Goal: Obtain resource: Download file/media

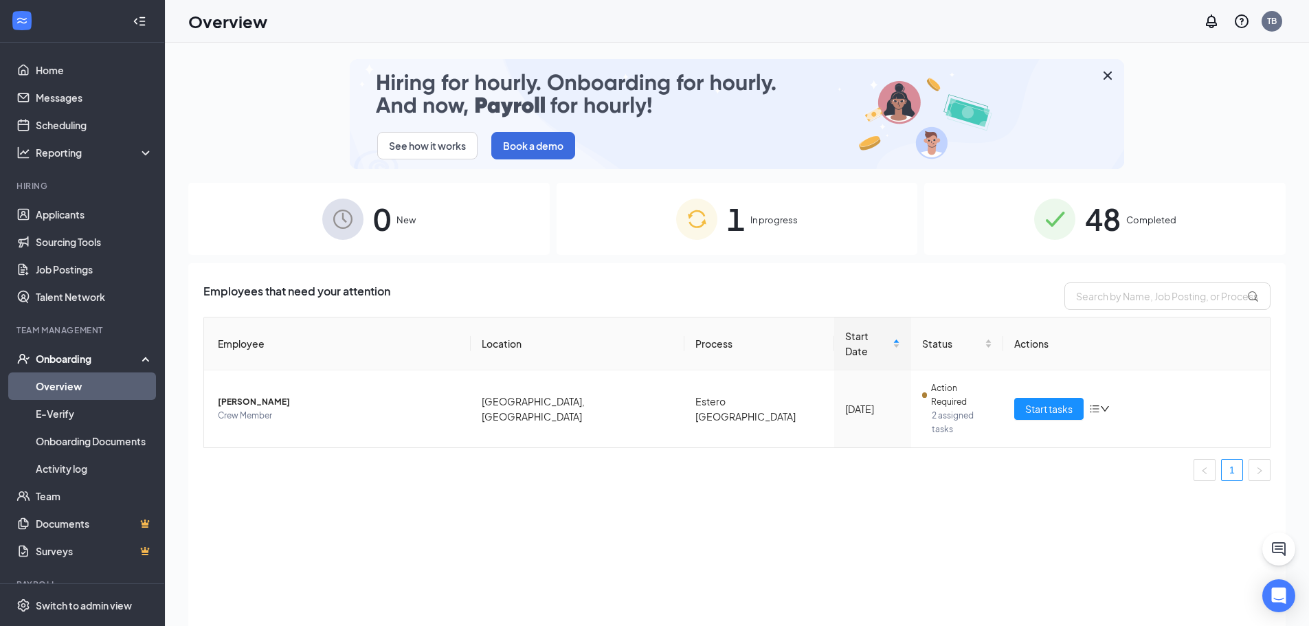
click at [1053, 227] on img at bounding box center [1054, 219] width 41 height 41
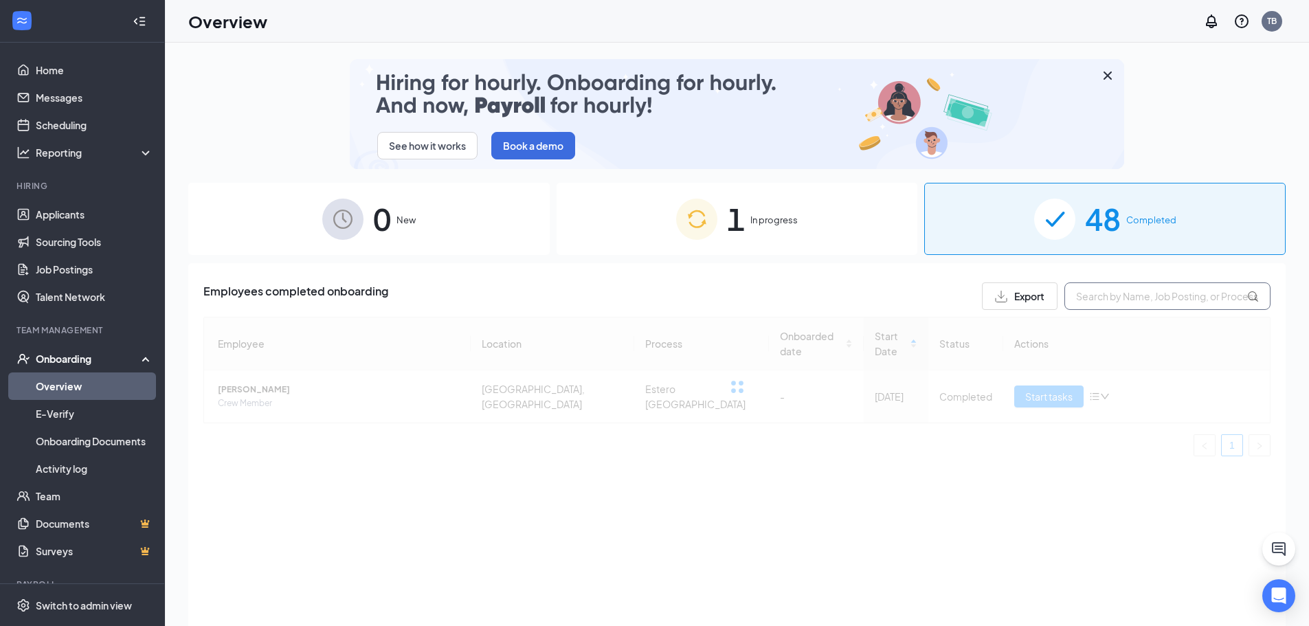
click at [1142, 284] on input "text" at bounding box center [1167, 295] width 206 height 27
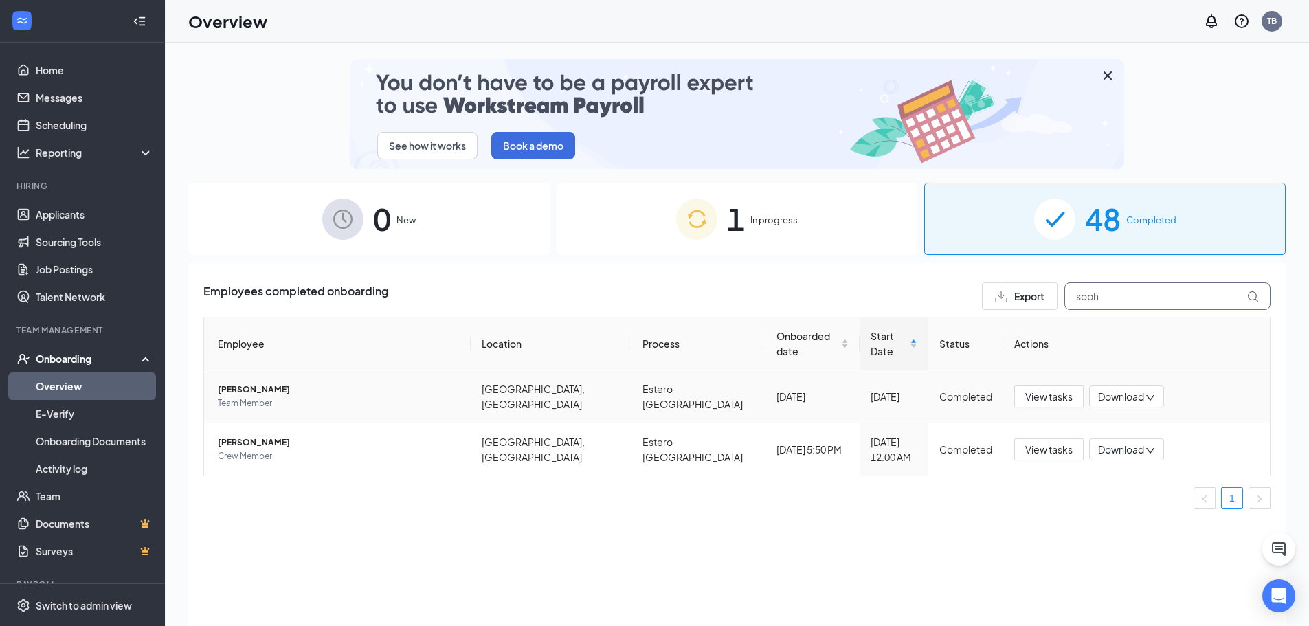
type input "soph"
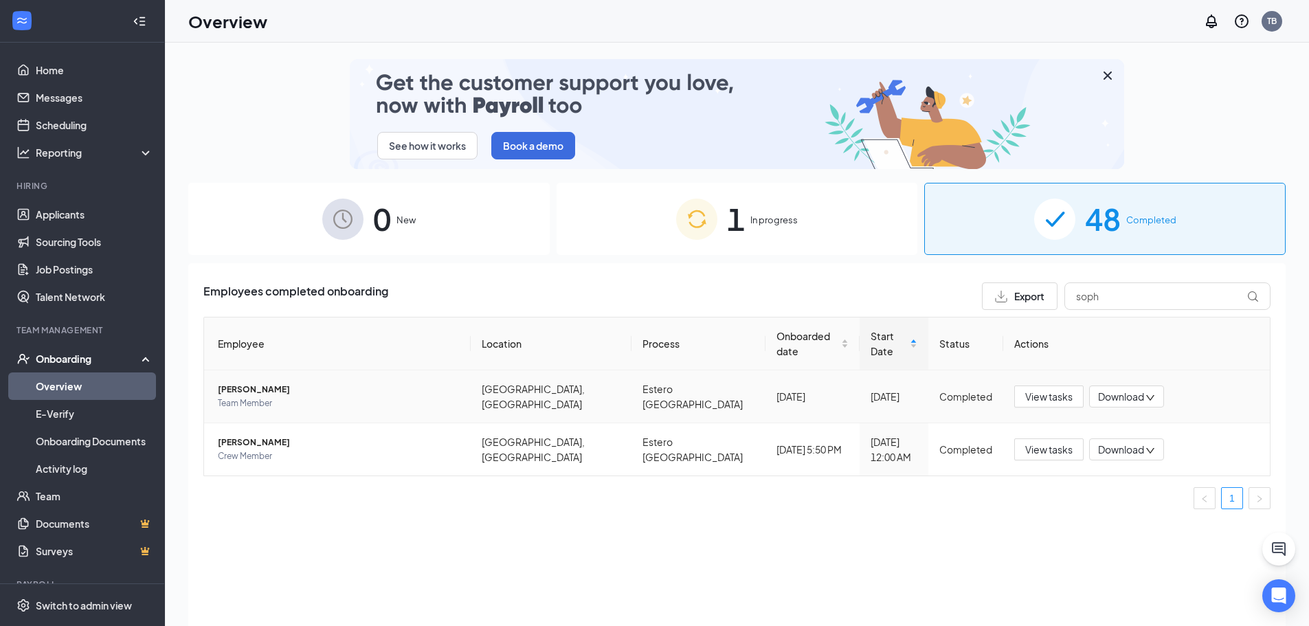
click at [1118, 390] on span "Download" at bounding box center [1121, 397] width 46 height 14
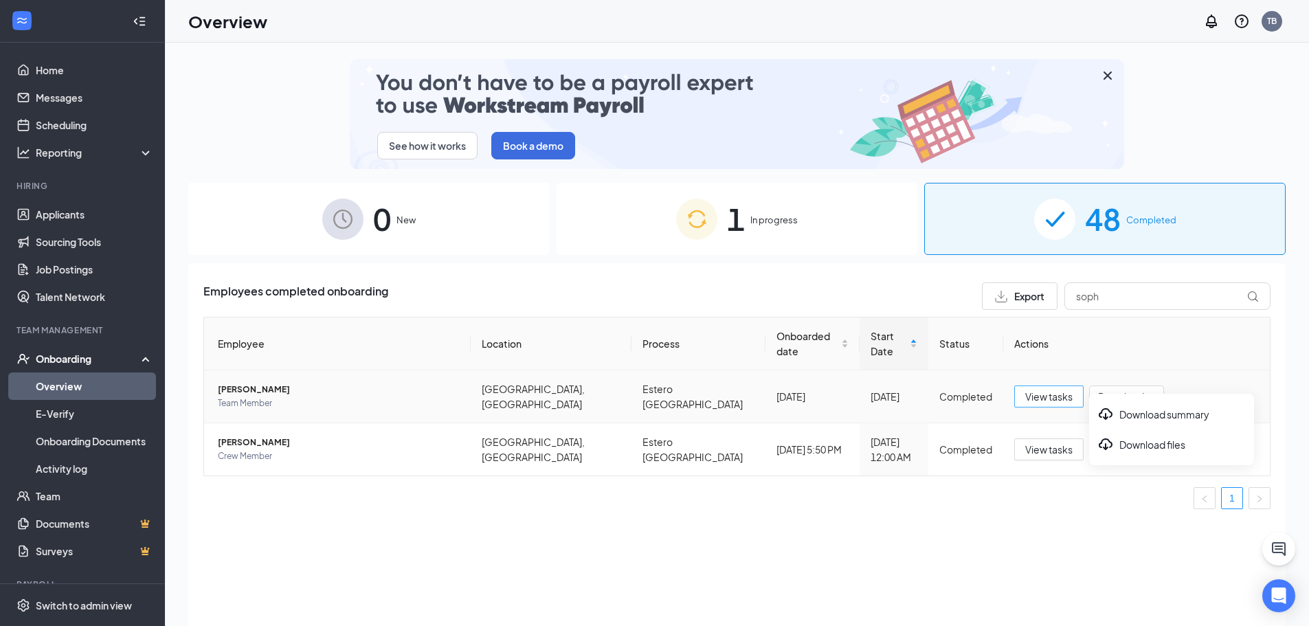
click at [1039, 389] on span "View tasks" at bounding box center [1048, 396] width 47 height 15
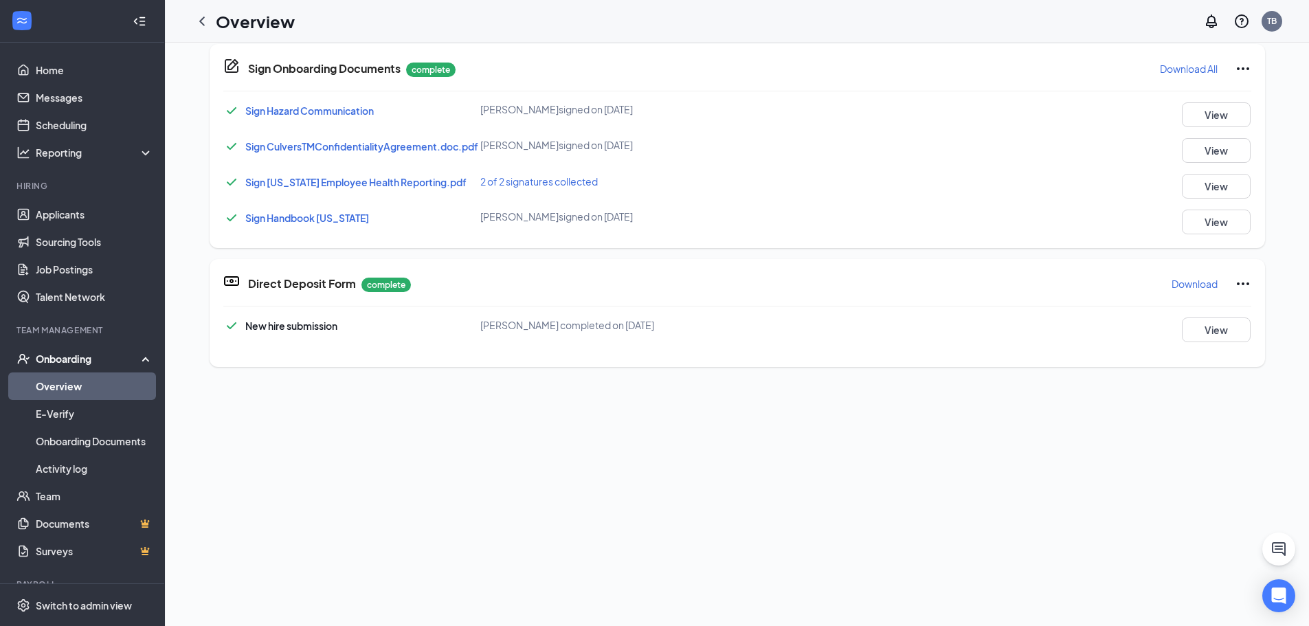
scroll to position [816, 0]
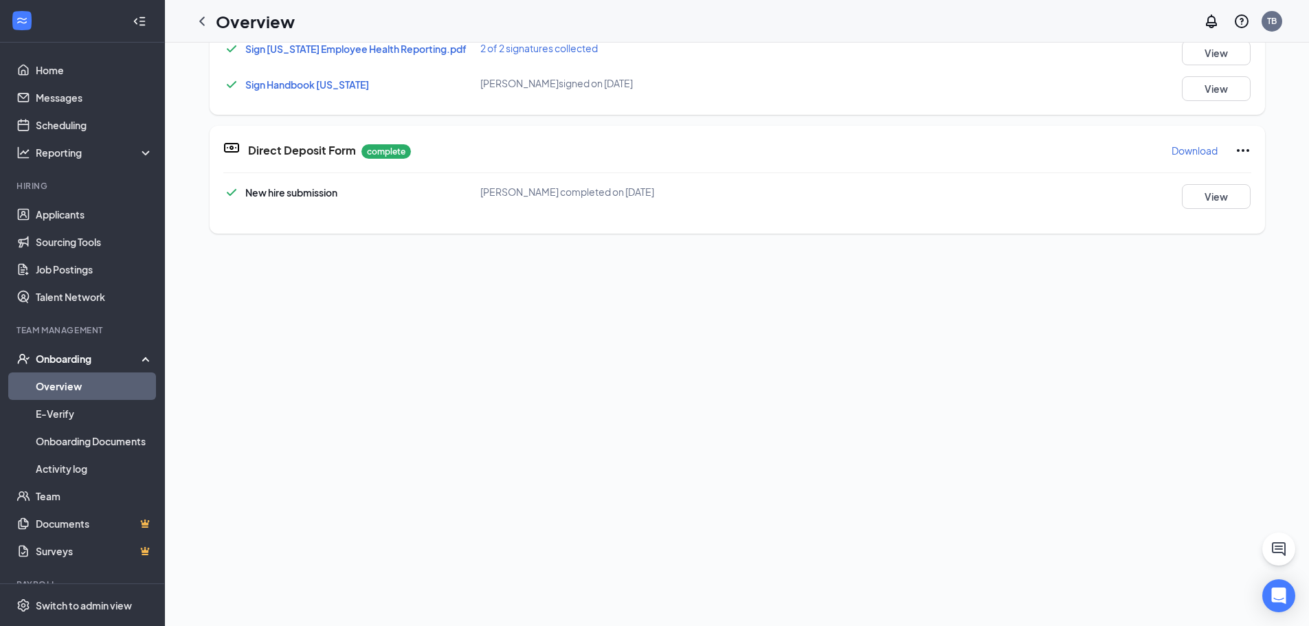
click at [1182, 145] on p "Download" at bounding box center [1194, 151] width 46 height 14
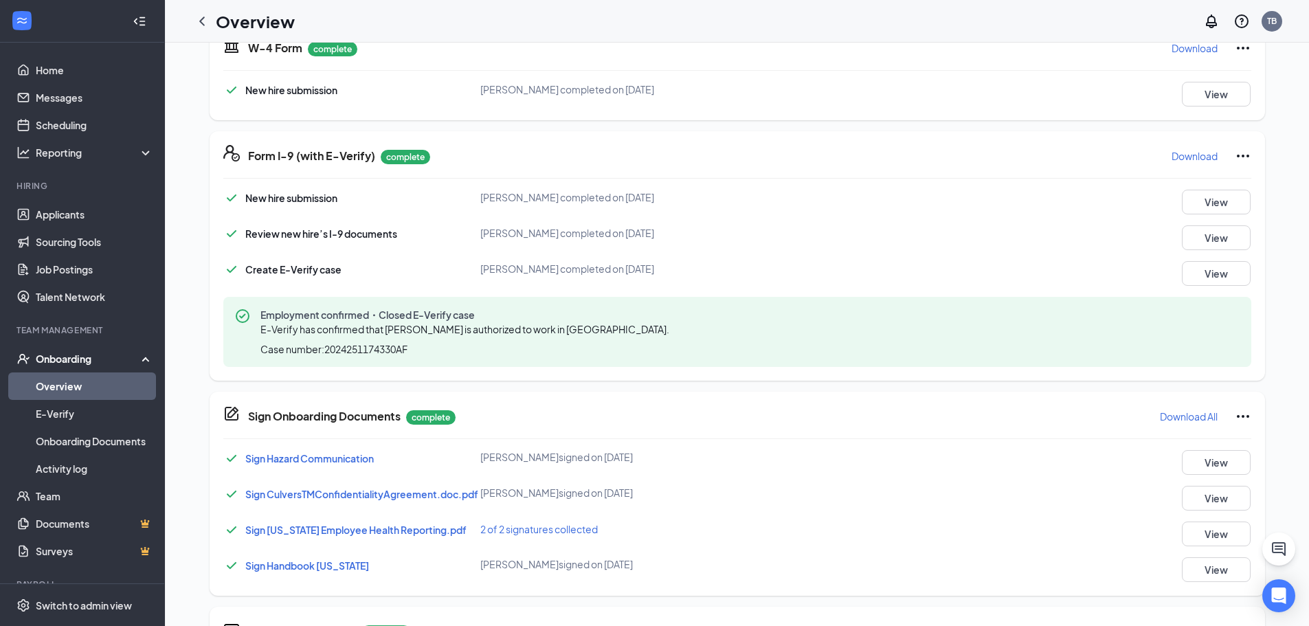
scroll to position [0, 0]
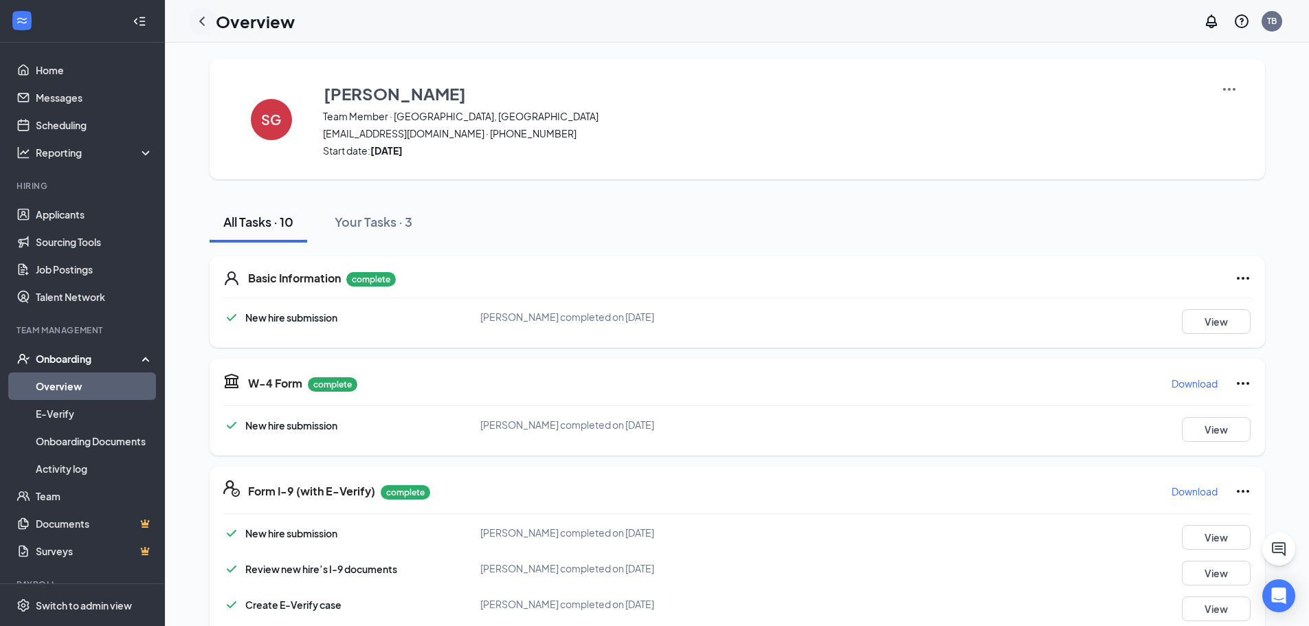
click at [209, 23] on icon "ChevronLeft" at bounding box center [202, 21] width 16 height 16
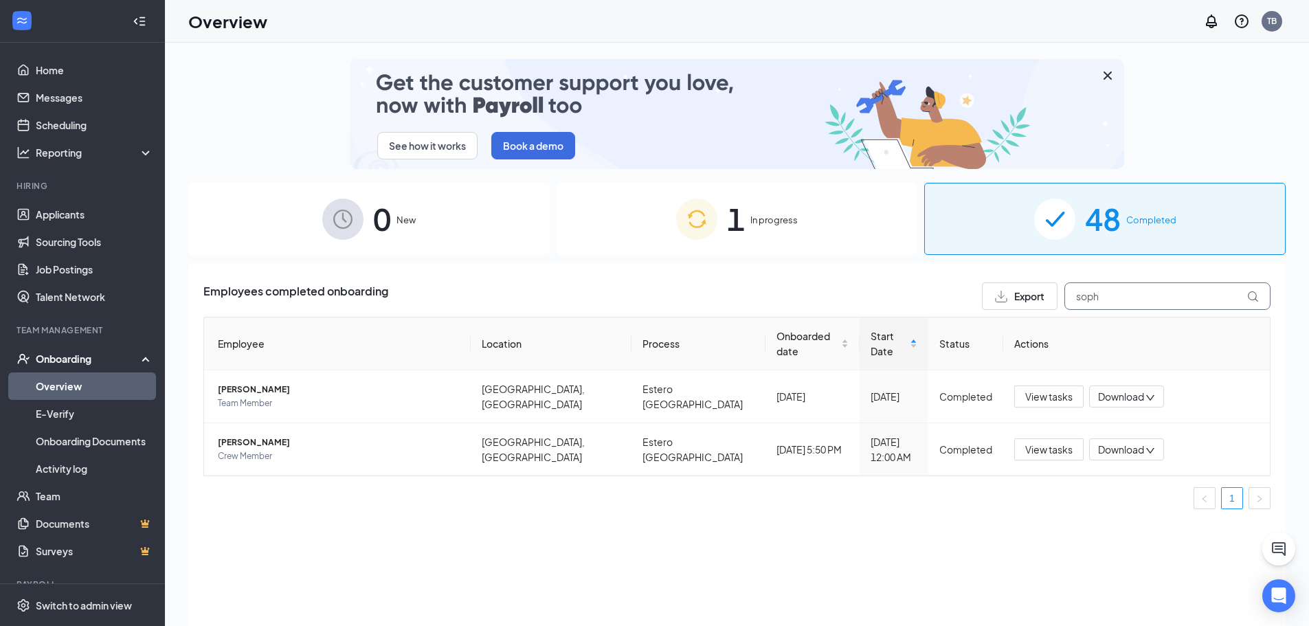
drag, startPoint x: 1129, startPoint y: 293, endPoint x: 1090, endPoint y: 289, distance: 39.4
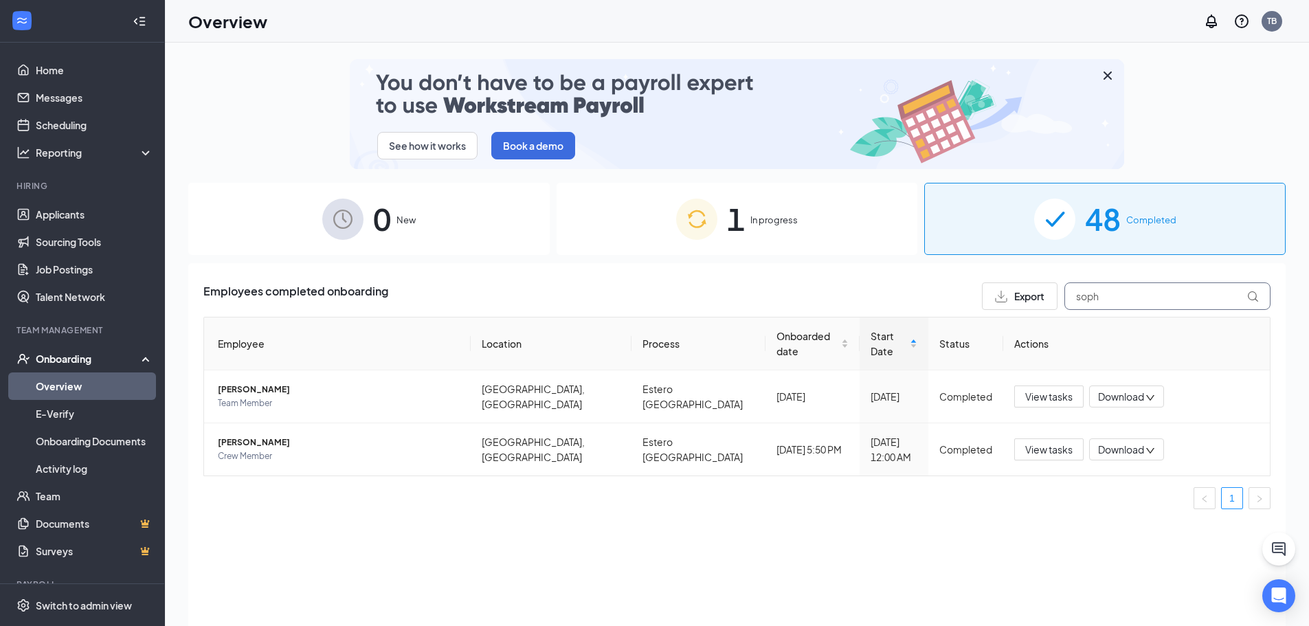
click at [1105, 300] on input "soph" at bounding box center [1167, 295] width 206 height 27
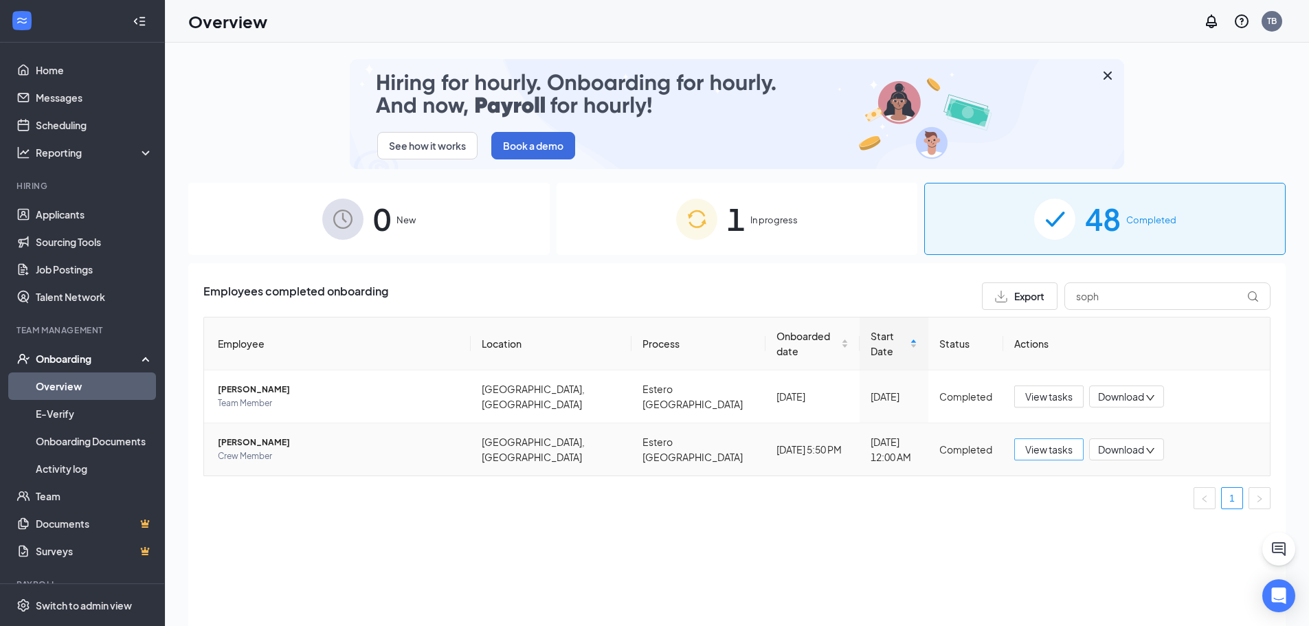
click at [1042, 442] on span "View tasks" at bounding box center [1048, 449] width 47 height 15
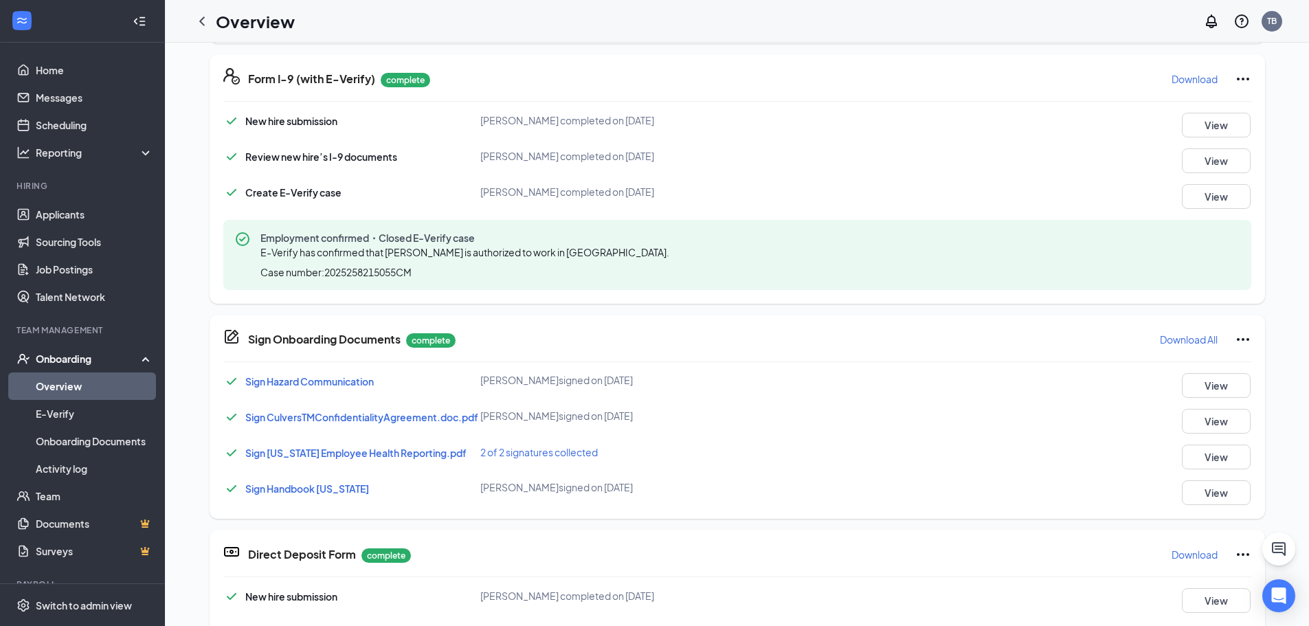
scroll to position [687, 0]
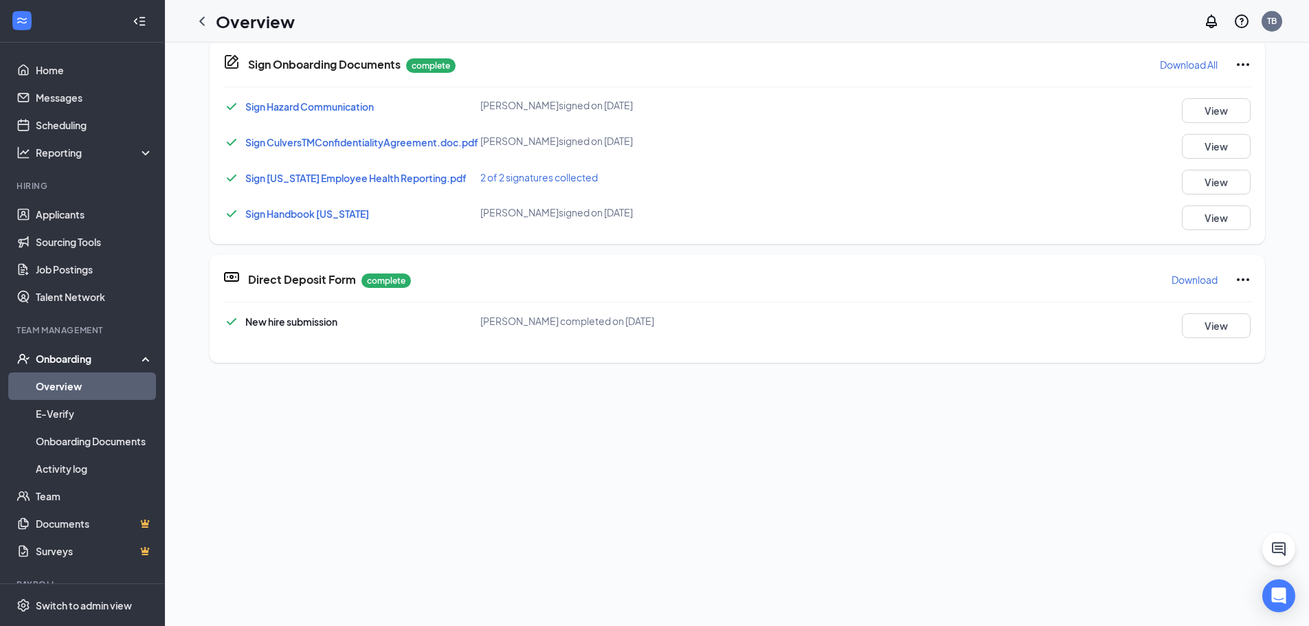
click at [1194, 280] on p "Download" at bounding box center [1194, 280] width 46 height 14
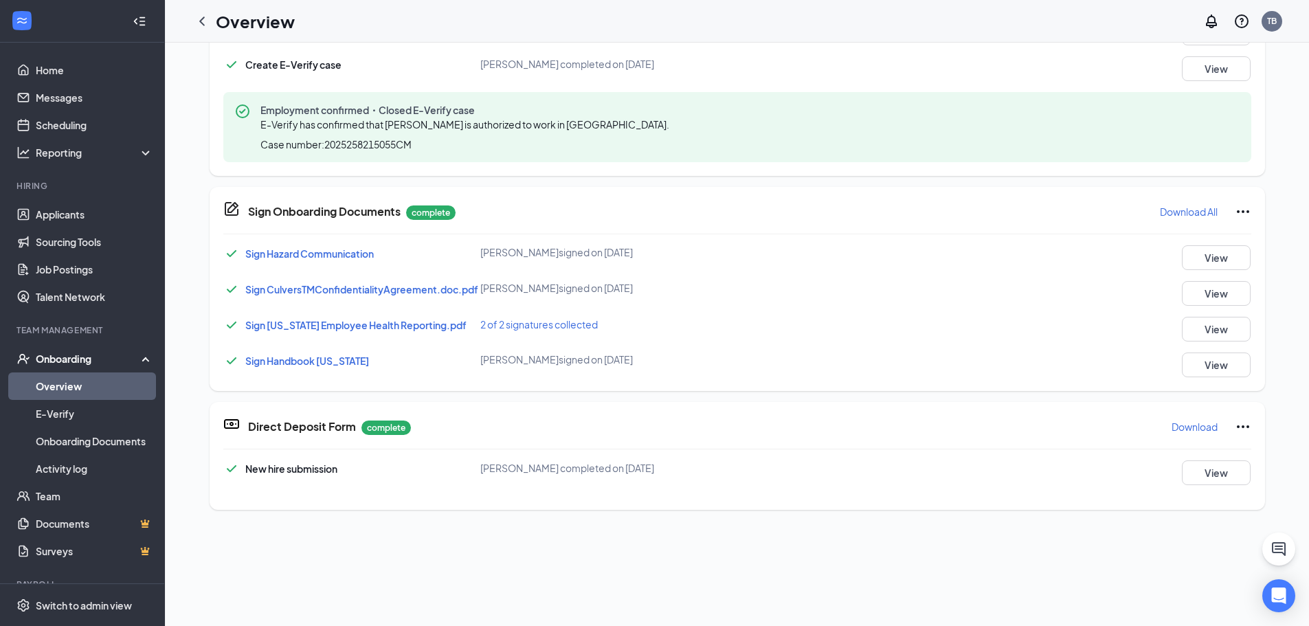
scroll to position [344, 0]
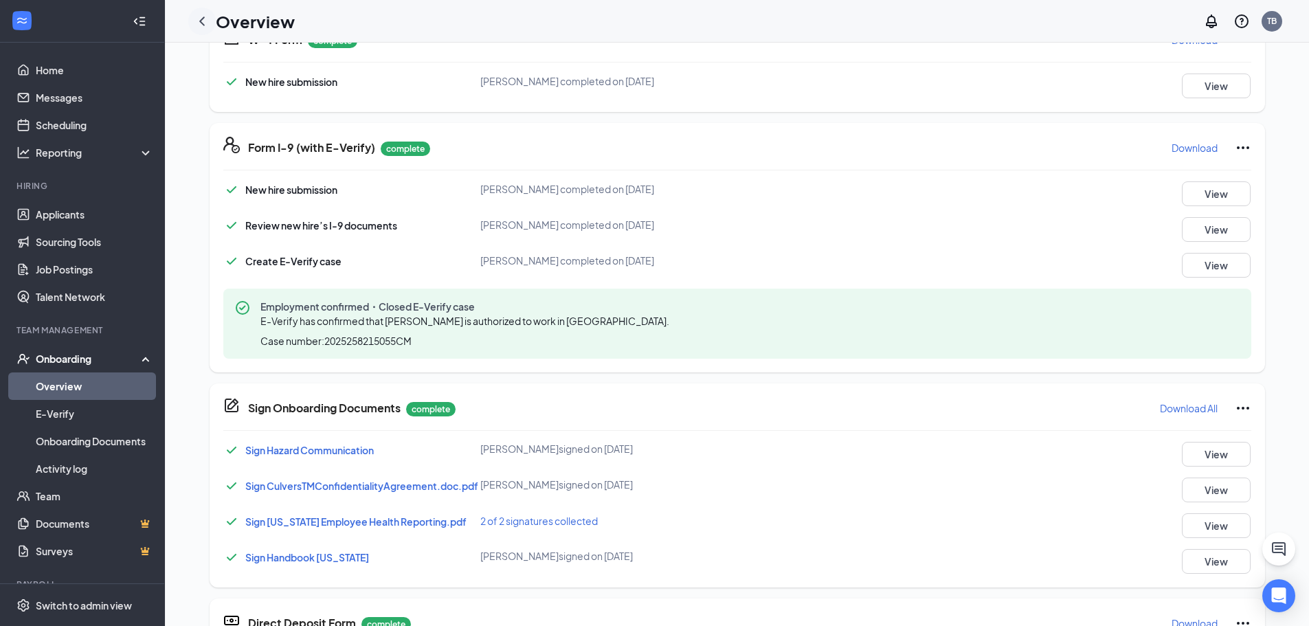
click at [204, 21] on icon "ChevronLeft" at bounding box center [202, 21] width 16 height 16
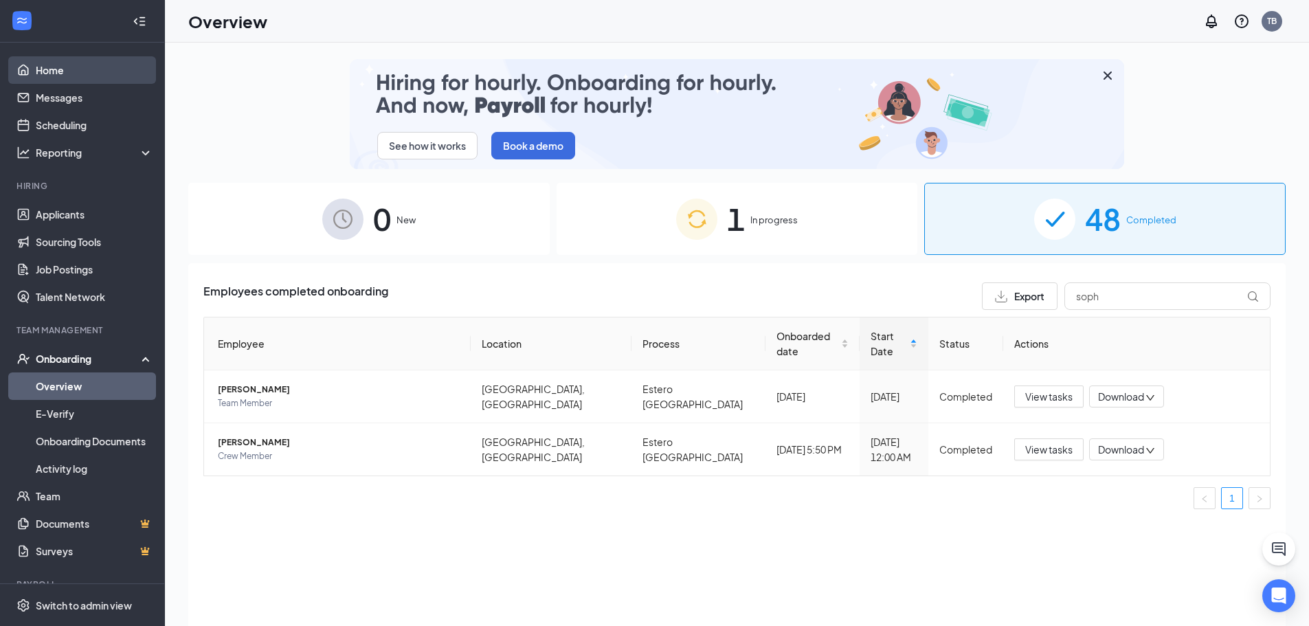
click at [94, 71] on link "Home" at bounding box center [94, 69] width 117 height 27
